Goal: Task Accomplishment & Management: Manage account settings

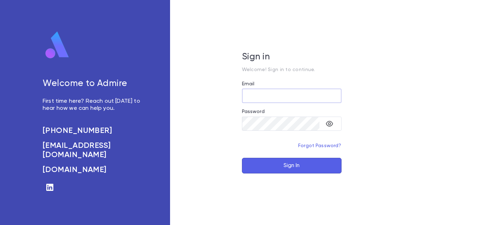
type input "**********"
click at [300, 171] on button "Sign In" at bounding box center [292, 166] width 100 height 16
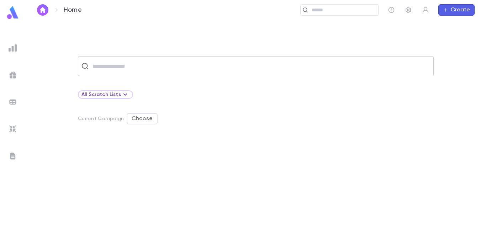
click at [230, 74] on div "​" at bounding box center [256, 66] width 356 height 20
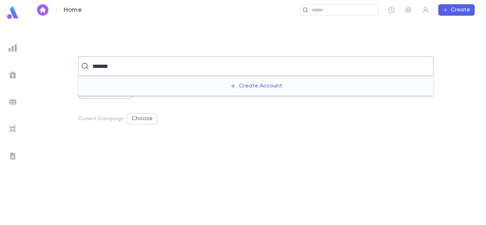
type input "*******"
